Goal: Task Accomplishment & Management: Complete application form

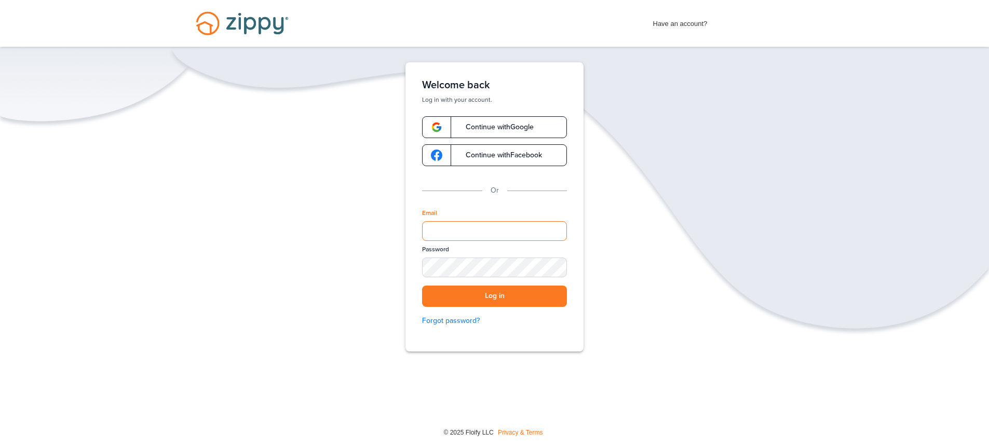
click at [453, 226] on input "Email" at bounding box center [494, 231] width 145 height 20
type input "**********"
click at [422, 286] on button "Log in" at bounding box center [494, 296] width 145 height 21
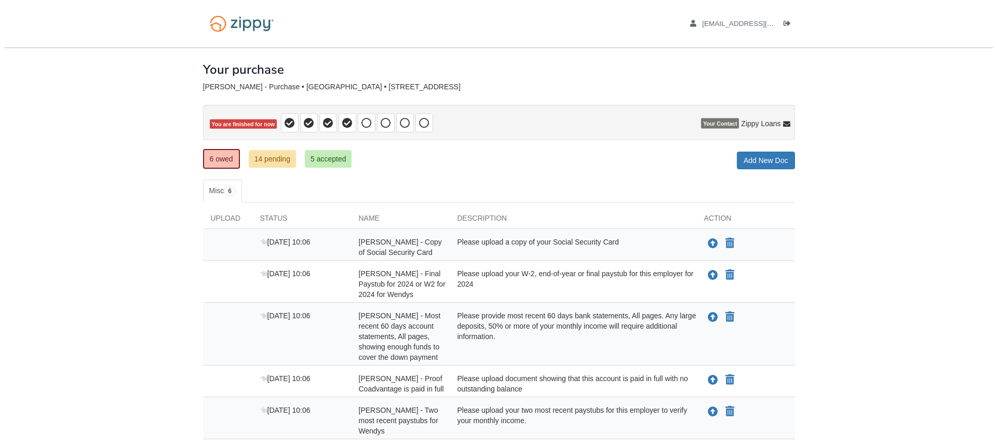
scroll to position [52, 0]
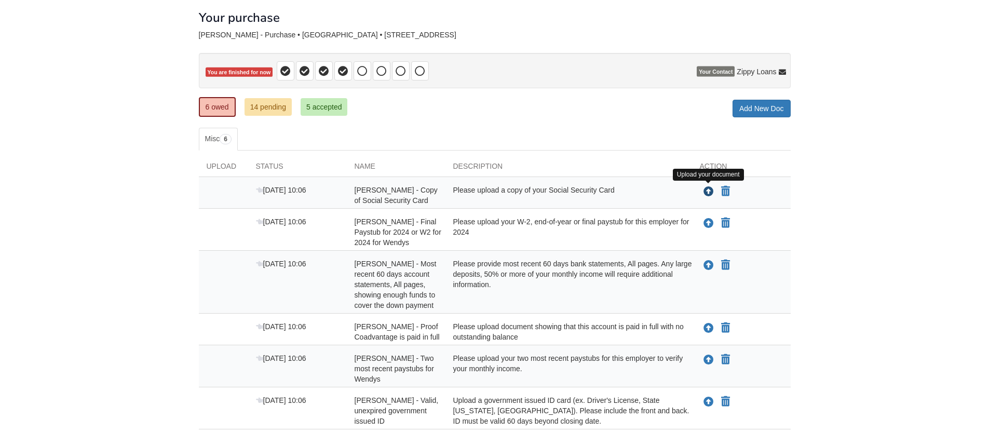
click at [705, 188] on icon "Upload Krystina McNeal - Copy of Social Security Card" at bounding box center [708, 192] width 10 height 10
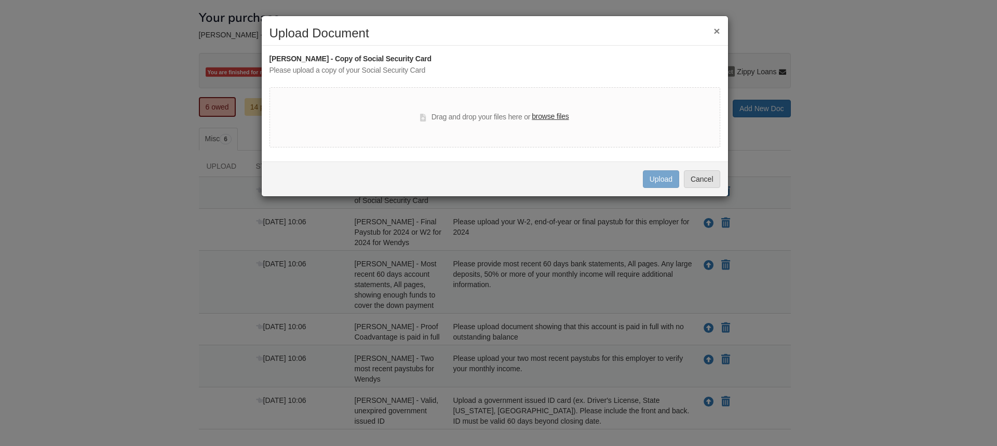
click at [555, 115] on label "browse files" at bounding box center [550, 116] width 37 height 11
click at [0, 0] on input "browse files" at bounding box center [0, 0] width 0 height 0
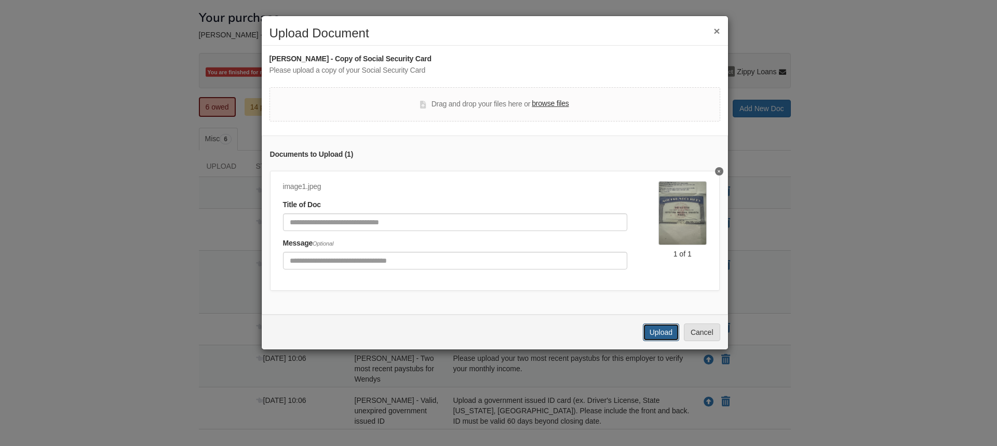
click at [660, 340] on button "Upload" at bounding box center [661, 332] width 36 height 18
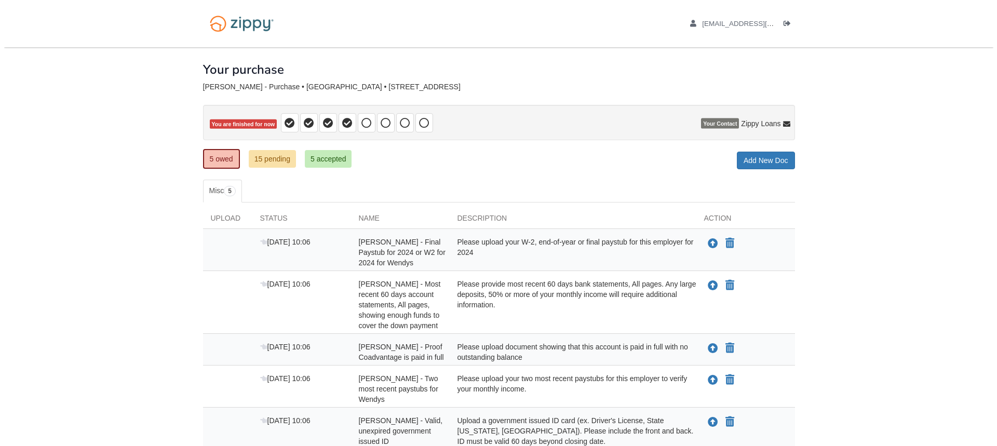
scroll to position [52, 0]
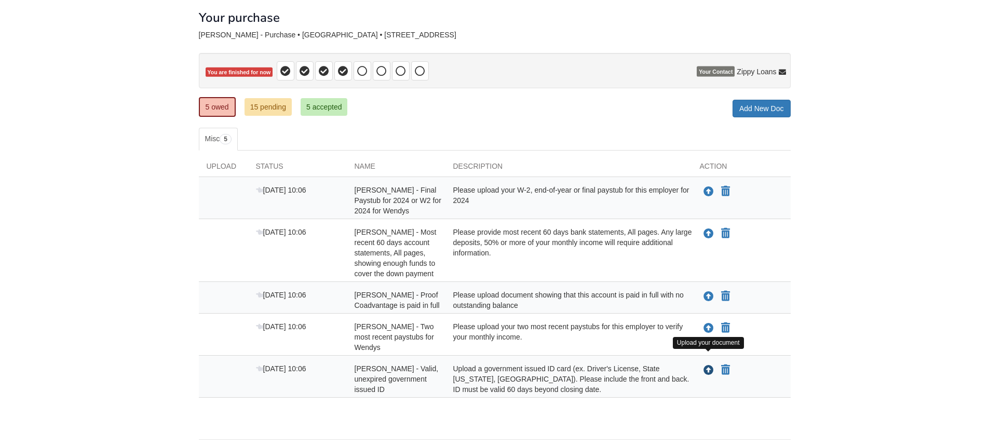
click at [706, 365] on icon "Upload Krystina McNeal - Valid, unexpired government issued ID" at bounding box center [708, 370] width 10 height 10
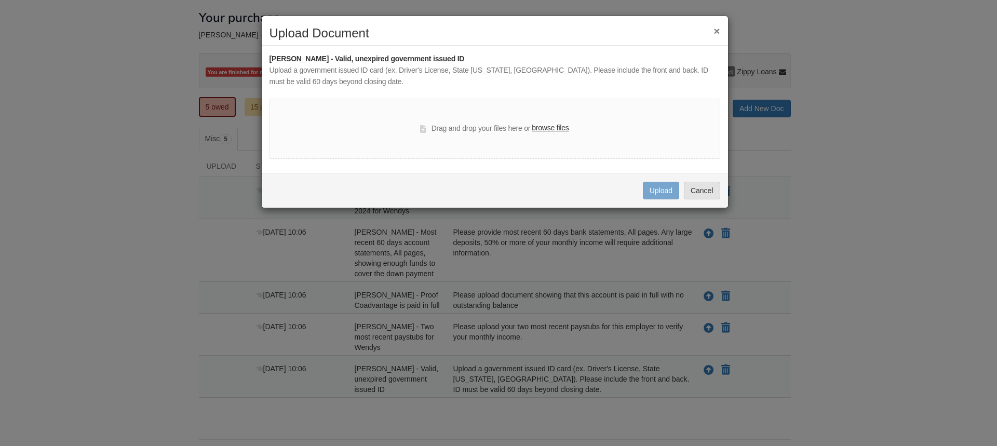
click at [558, 128] on label "browse files" at bounding box center [550, 128] width 37 height 11
click at [0, 0] on input "browse files" at bounding box center [0, 0] width 0 height 0
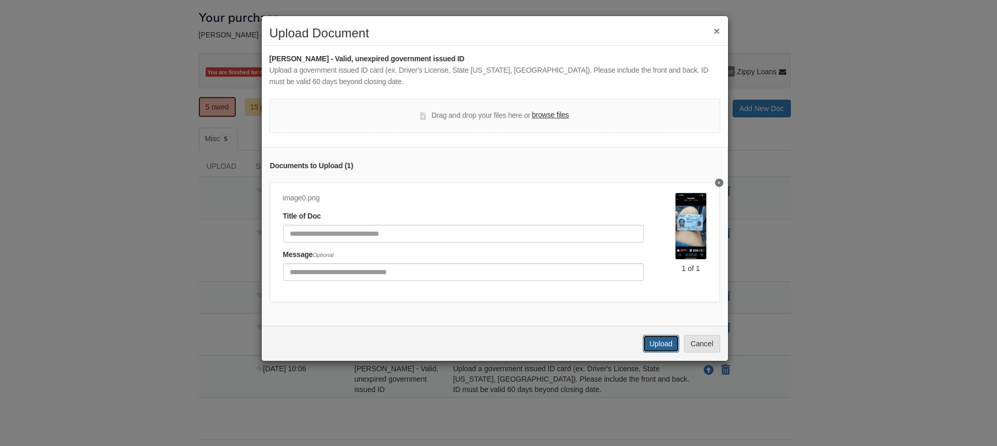
click at [662, 351] on button "Upload" at bounding box center [661, 344] width 36 height 18
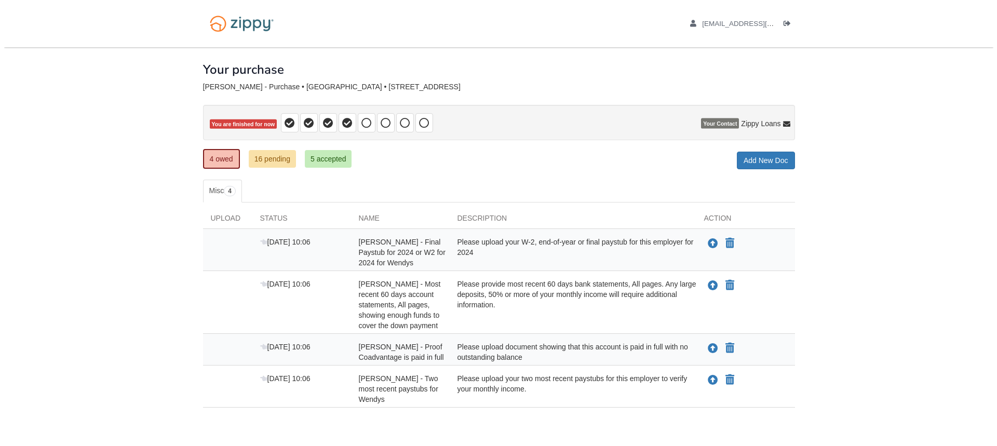
scroll to position [35, 0]
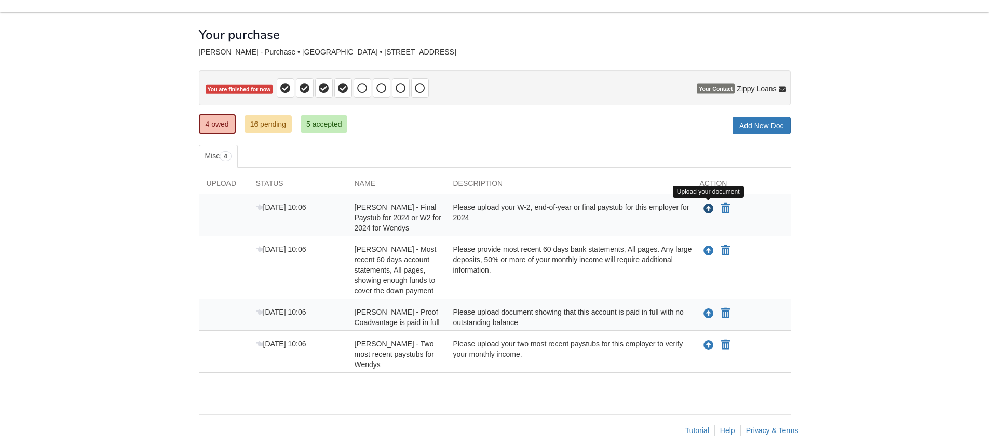
click at [707, 207] on icon "Upload Krystina McNeal - Final Paystub for 2024 or W2 for 2024 for Wendys" at bounding box center [708, 209] width 10 height 10
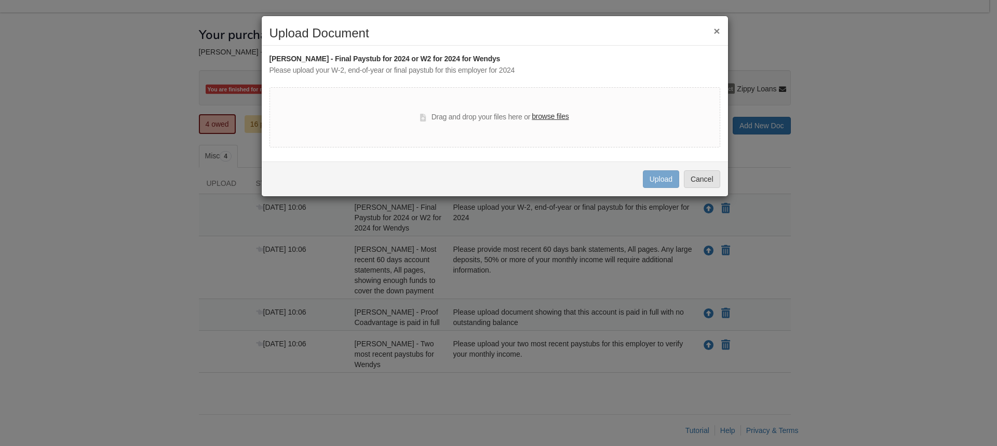
click at [550, 112] on label "browse files" at bounding box center [550, 116] width 37 height 11
click at [0, 0] on input "browse files" at bounding box center [0, 0] width 0 height 0
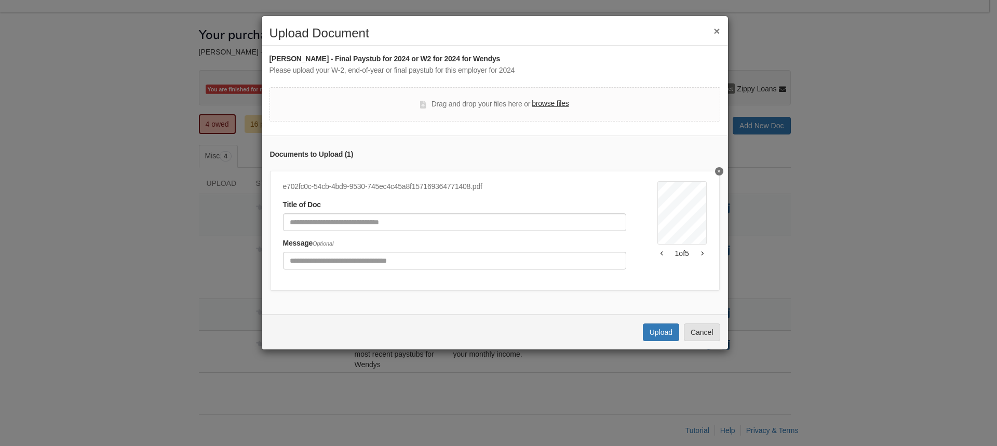
click at [558, 106] on label "browse files" at bounding box center [550, 103] width 37 height 11
click at [0, 0] on input "browse files" at bounding box center [0, 0] width 0 height 0
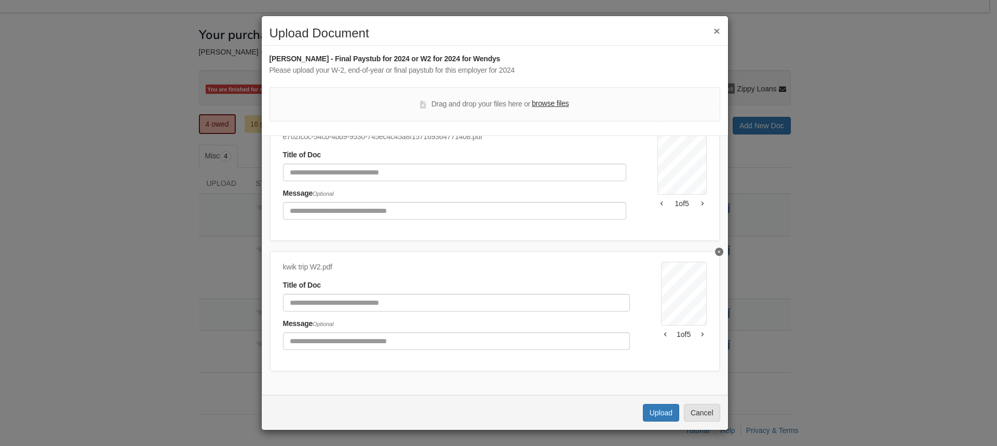
scroll to position [58, 0]
click at [657, 408] on button "Upload" at bounding box center [661, 413] width 36 height 18
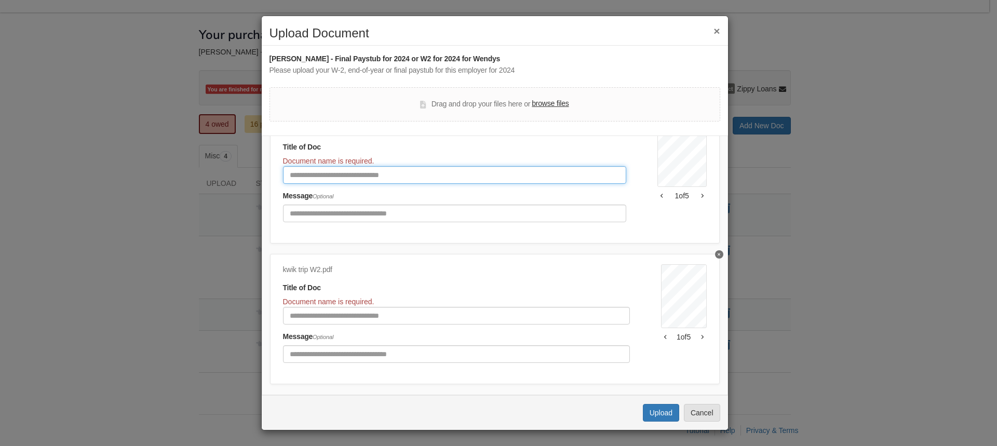
click at [441, 174] on input "Document Title" at bounding box center [454, 175] width 343 height 18
click at [414, 175] on input "Document Title" at bounding box center [454, 175] width 343 height 18
click at [426, 178] on input "Document Title" at bounding box center [454, 175] width 343 height 18
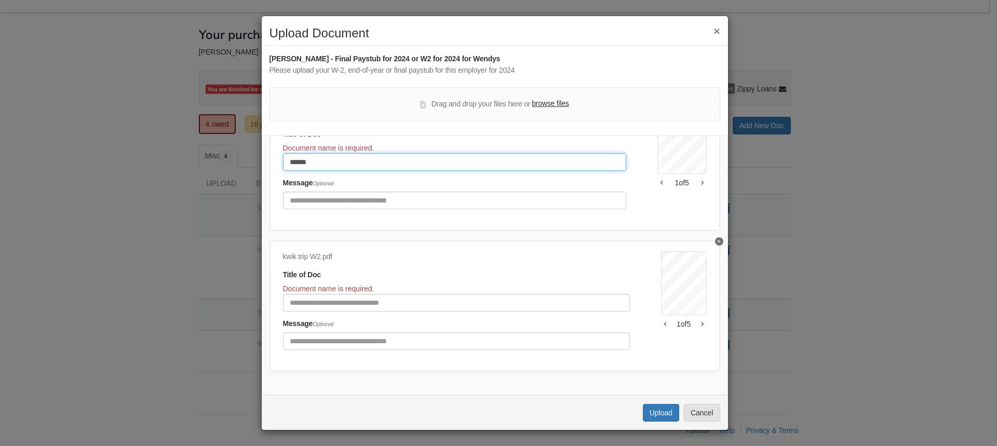
type input "******"
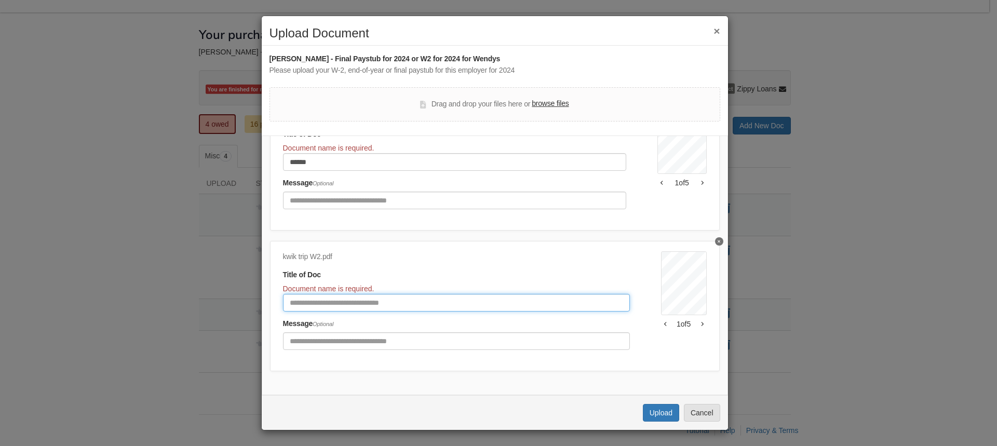
click at [378, 294] on input "Document Title" at bounding box center [456, 303] width 347 height 18
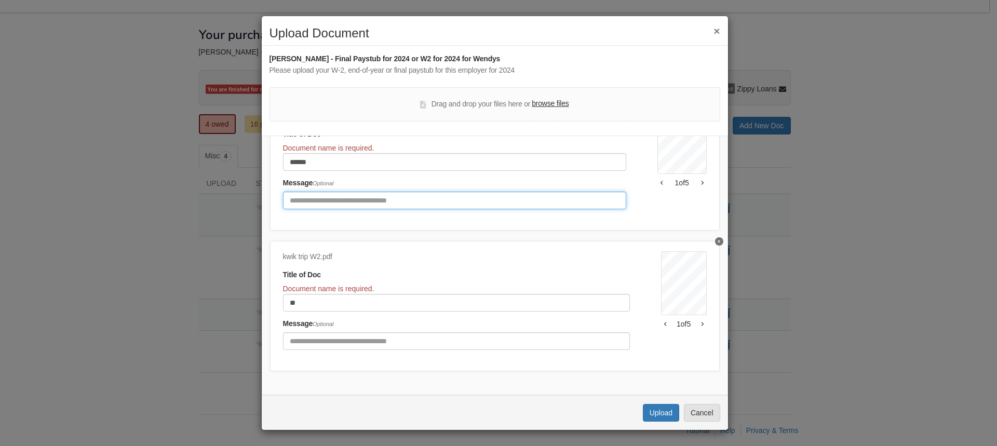
click at [509, 195] on input "Include any comments on this document" at bounding box center [454, 201] width 343 height 18
click at [463, 269] on div "Title of Doc Document name is required. **" at bounding box center [456, 290] width 347 height 42
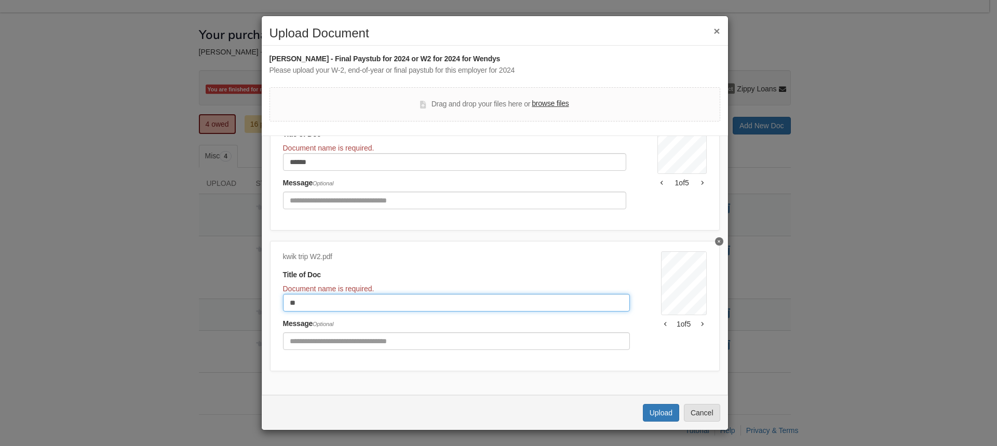
click at [345, 298] on input "**" at bounding box center [456, 303] width 347 height 18
type input "*********"
click at [665, 412] on button "Upload" at bounding box center [661, 413] width 36 height 18
